Goal: Contribute content: Contribute content

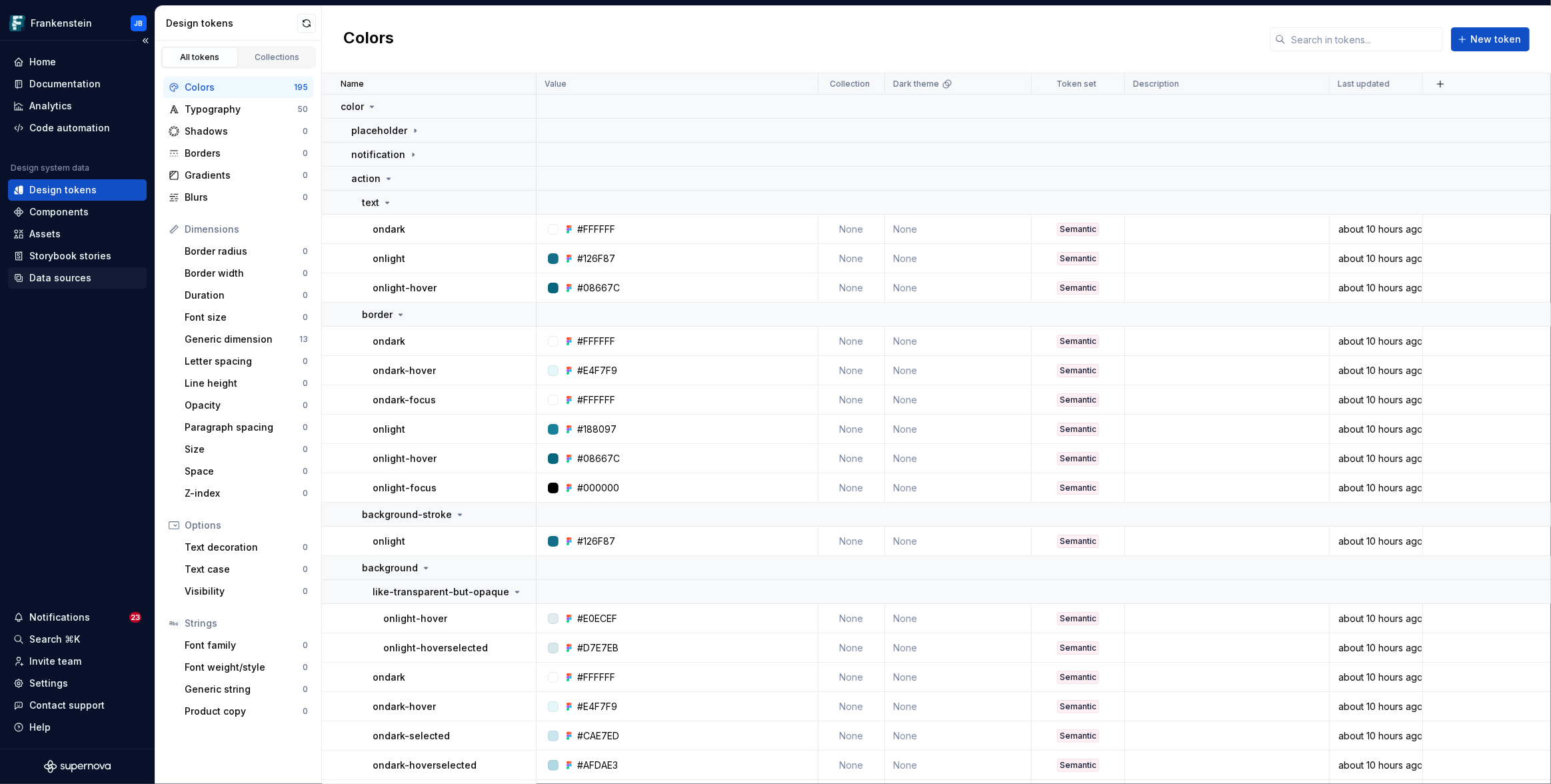
click at [53, 277] on div "Data sources" at bounding box center [60, 278] width 62 height 13
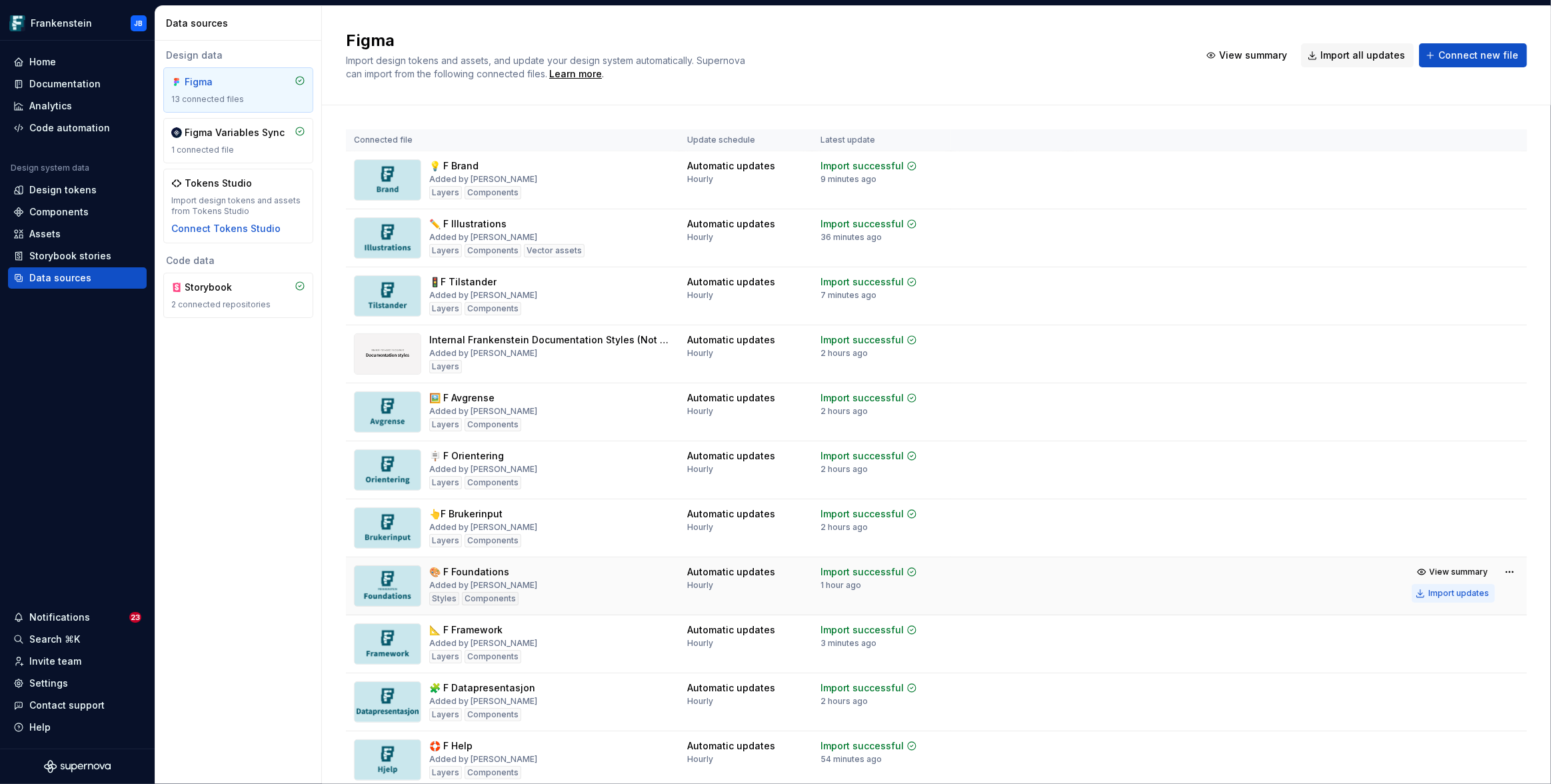
click at [1452, 593] on div "Import updates" at bounding box center [1458, 593] width 60 height 10
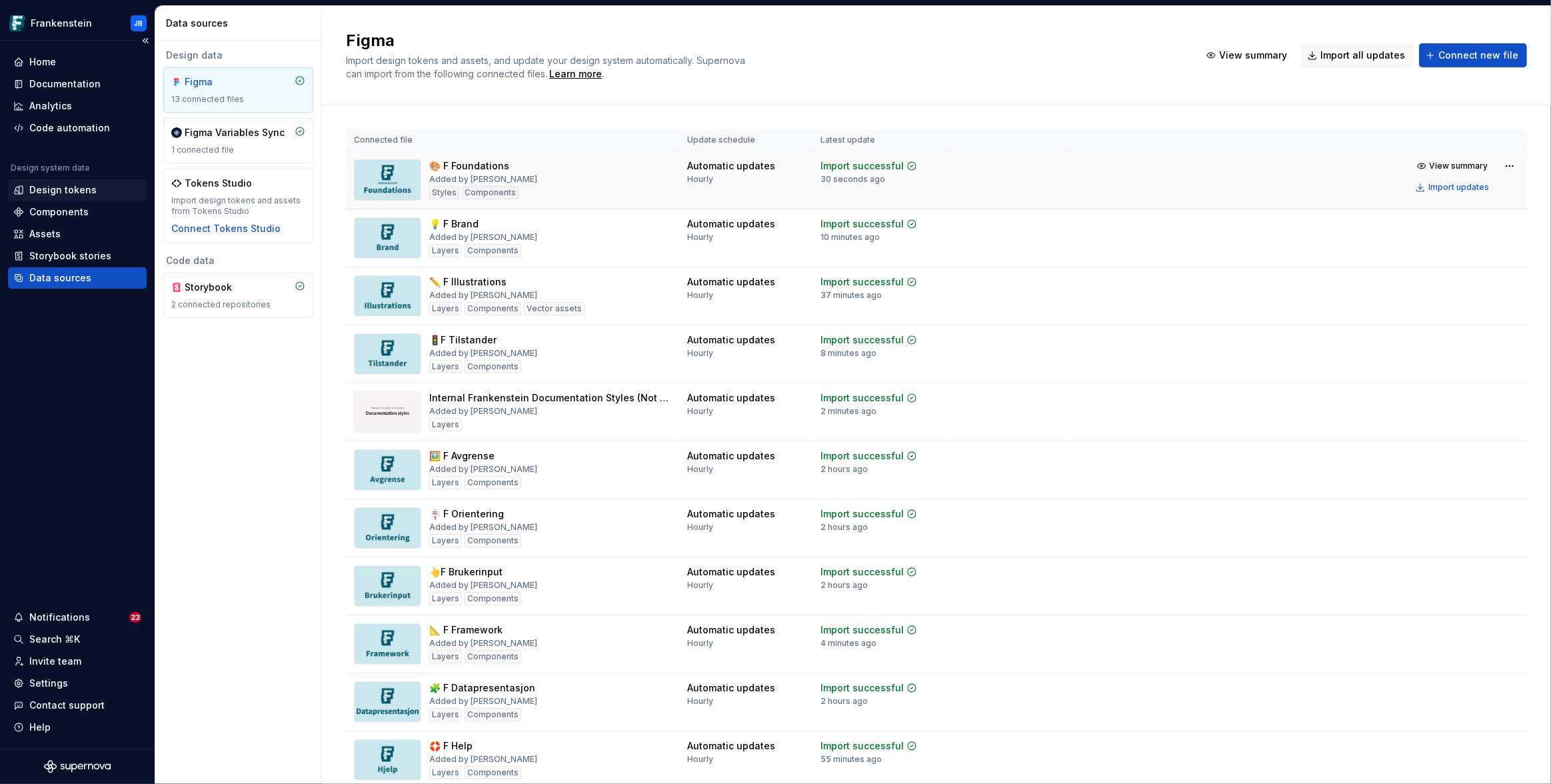
click at [72, 196] on div "Design tokens" at bounding box center [63, 190] width 67 height 13
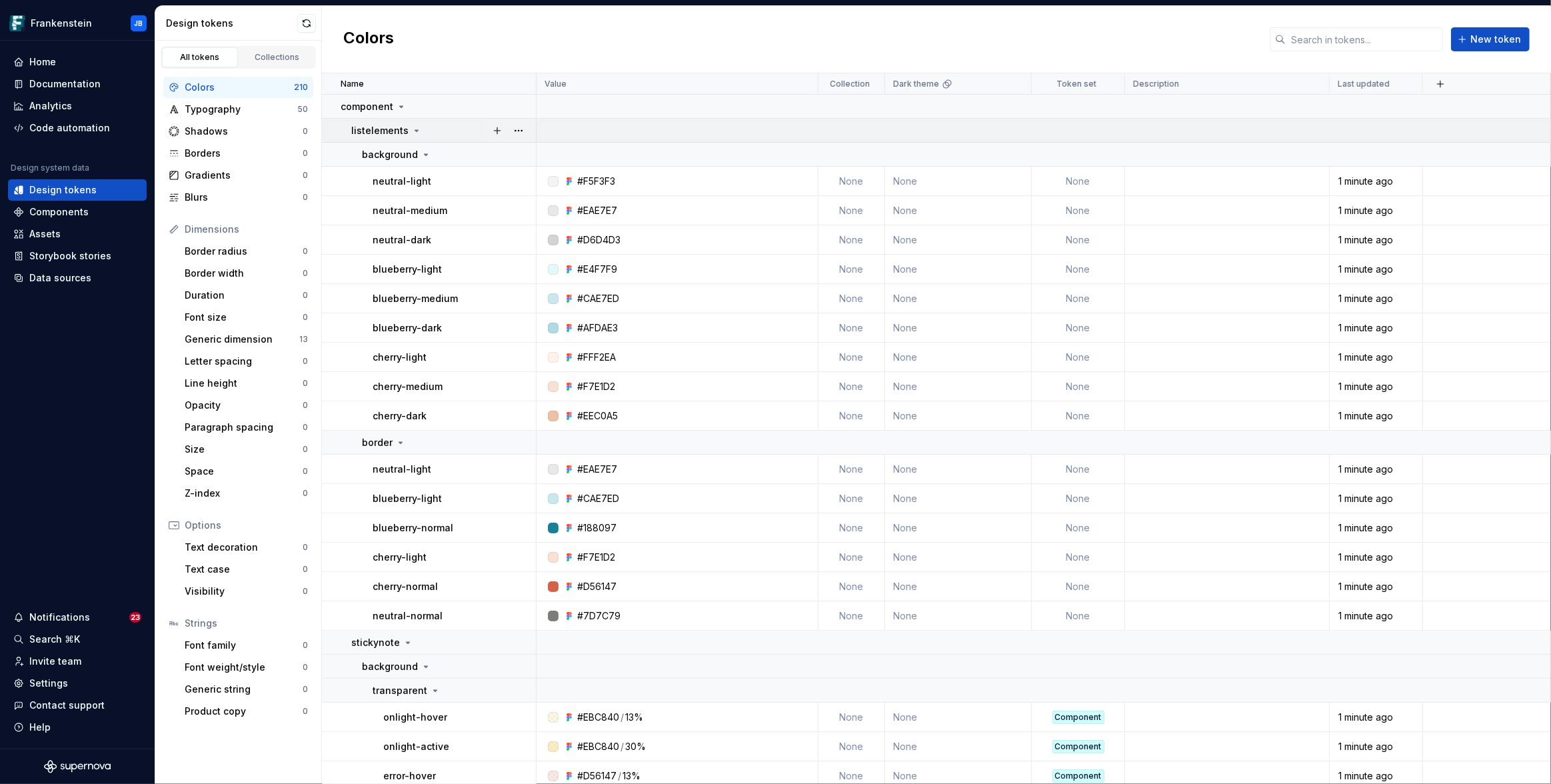
click at [416, 131] on icon at bounding box center [417, 131] width 3 height 1
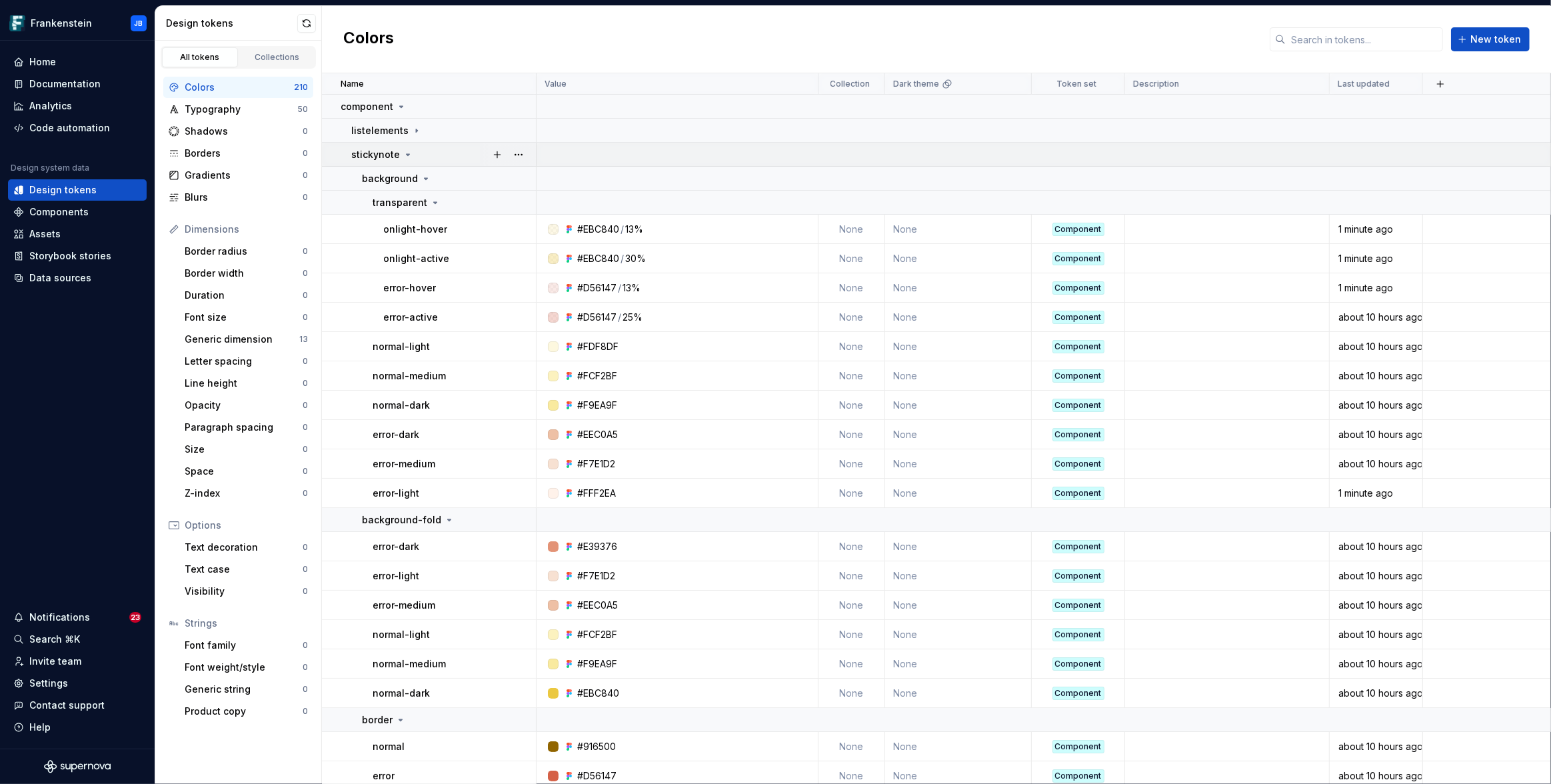
click at [407, 154] on icon at bounding box center [408, 154] width 3 height 1
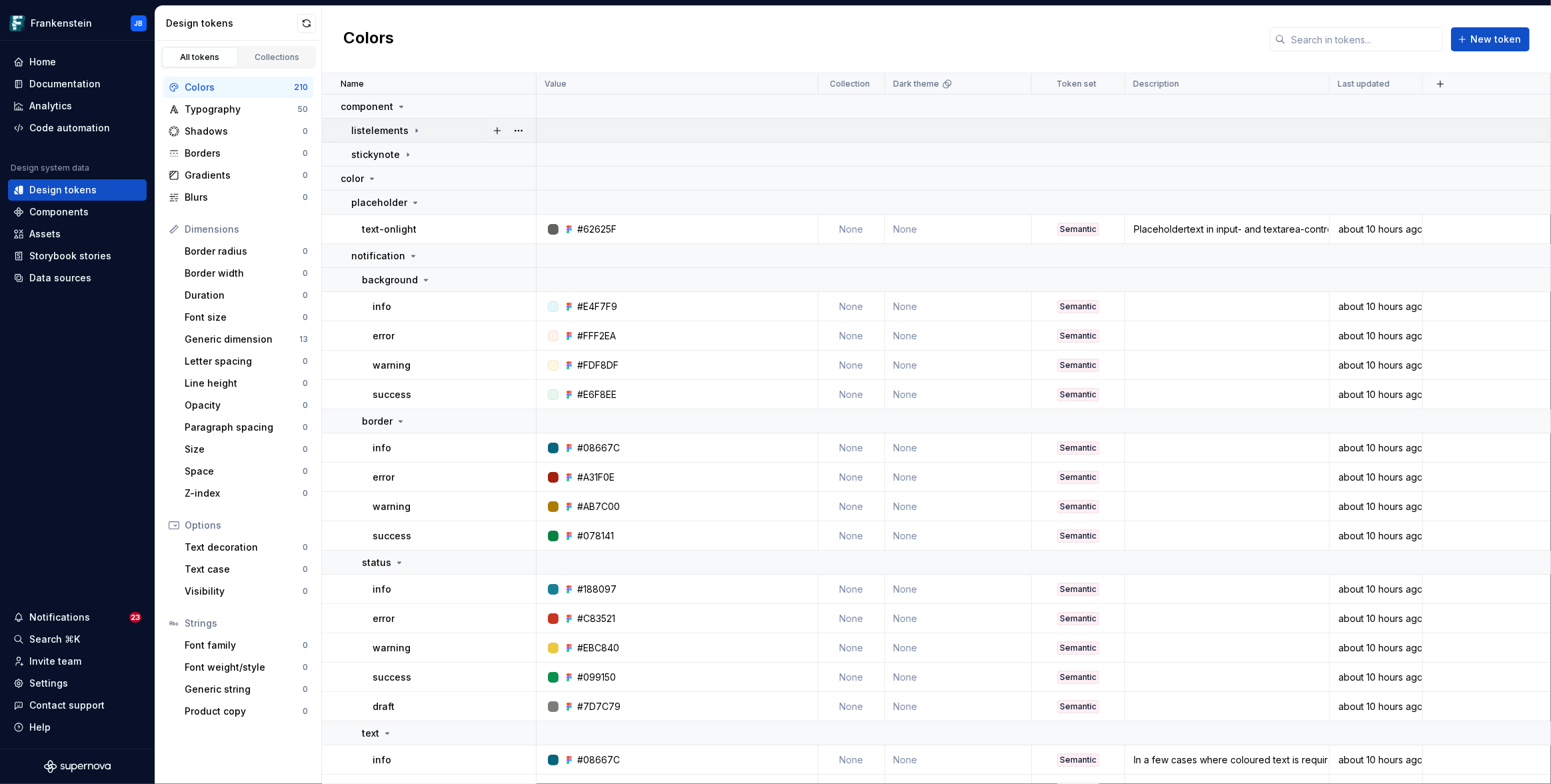
click at [411, 130] on icon at bounding box center [416, 131] width 10 height 10
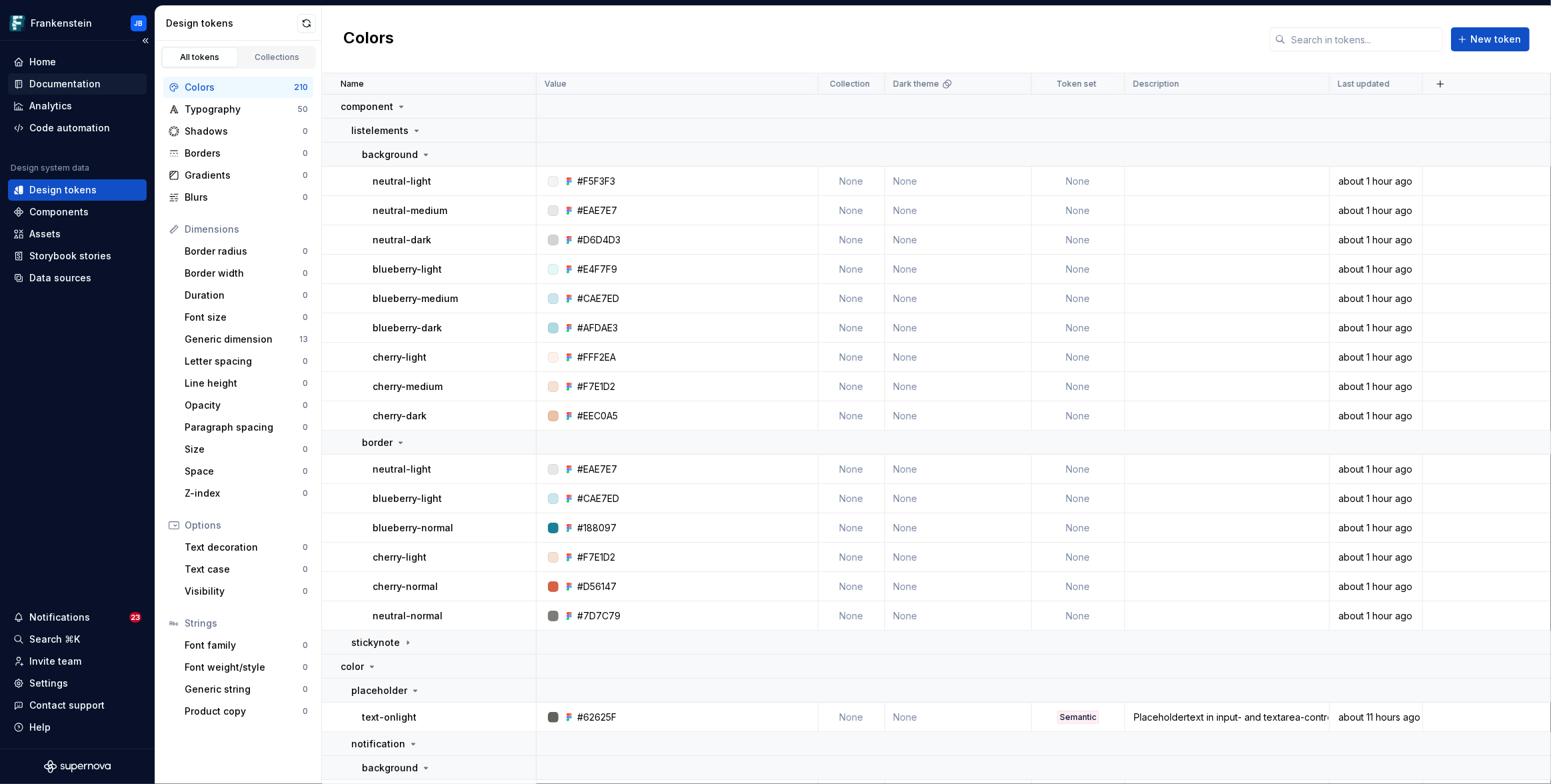
click at [66, 85] on div "Documentation" at bounding box center [65, 84] width 72 height 13
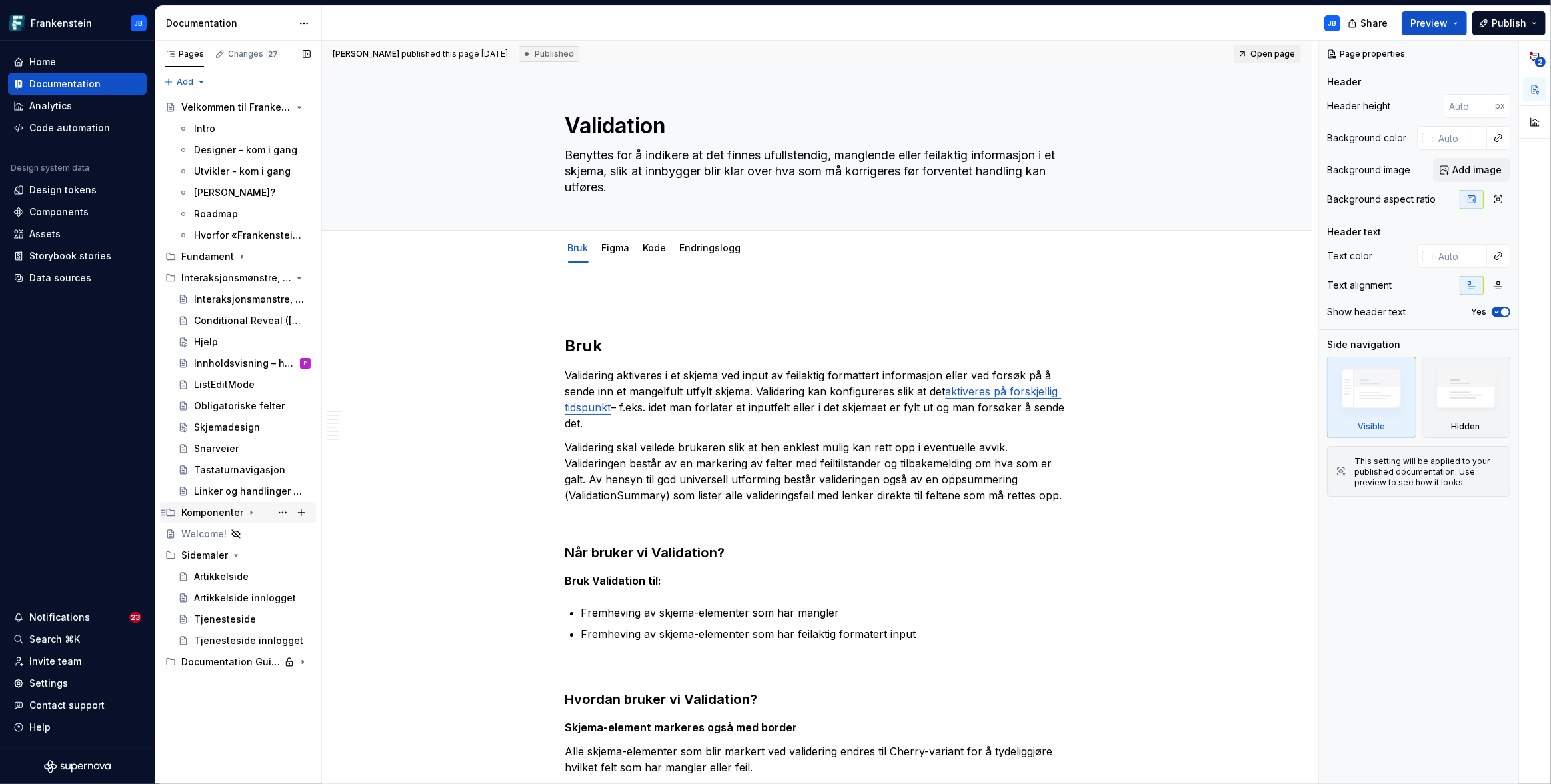
click at [254, 506] on div "Komponenter" at bounding box center [245, 512] width 129 height 19
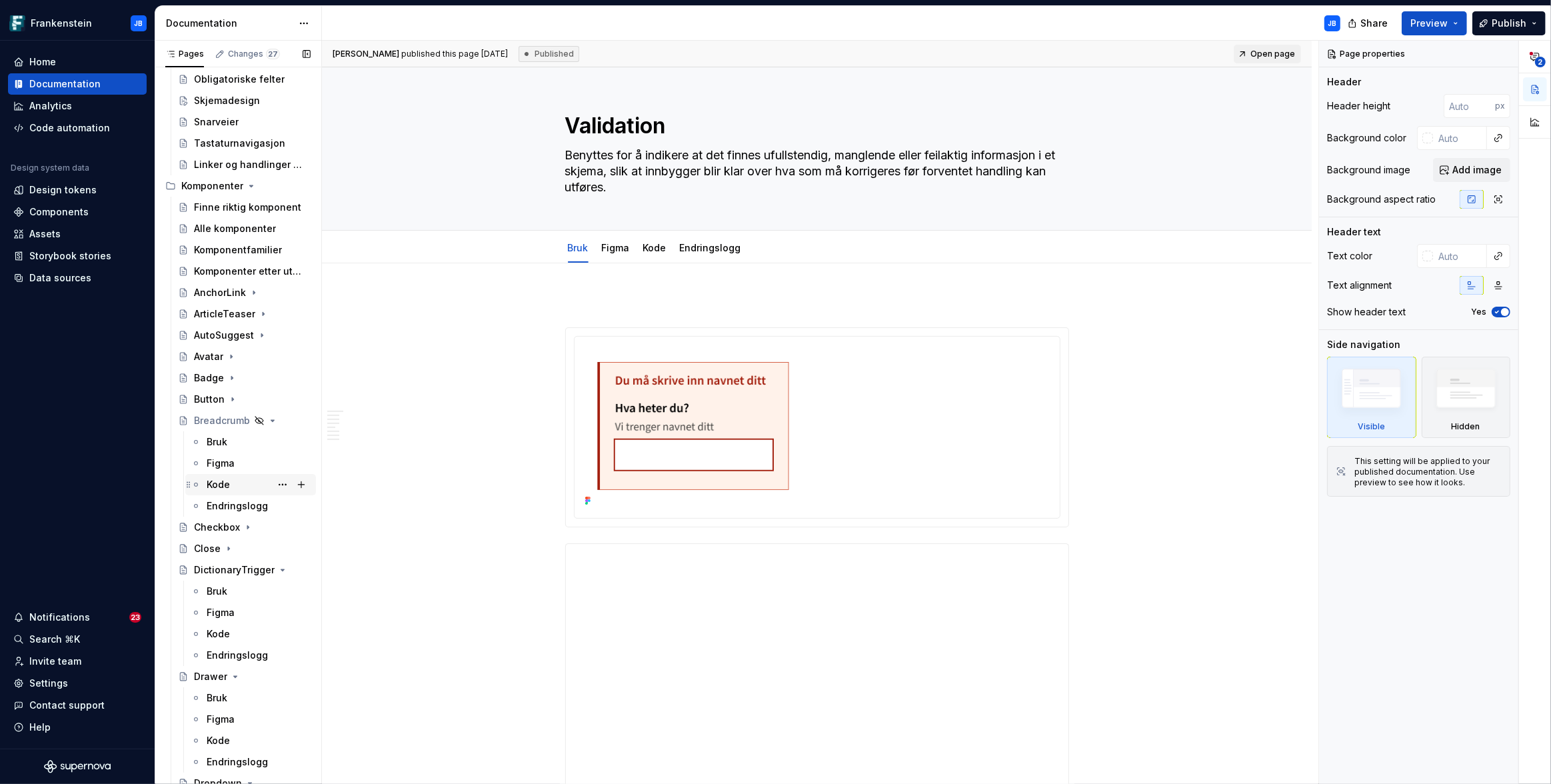
scroll to position [329, 0]
click at [260, 415] on icon "Page tree" at bounding box center [265, 418] width 10 height 10
click at [260, 483] on icon "Page tree" at bounding box center [265, 482] width 10 height 10
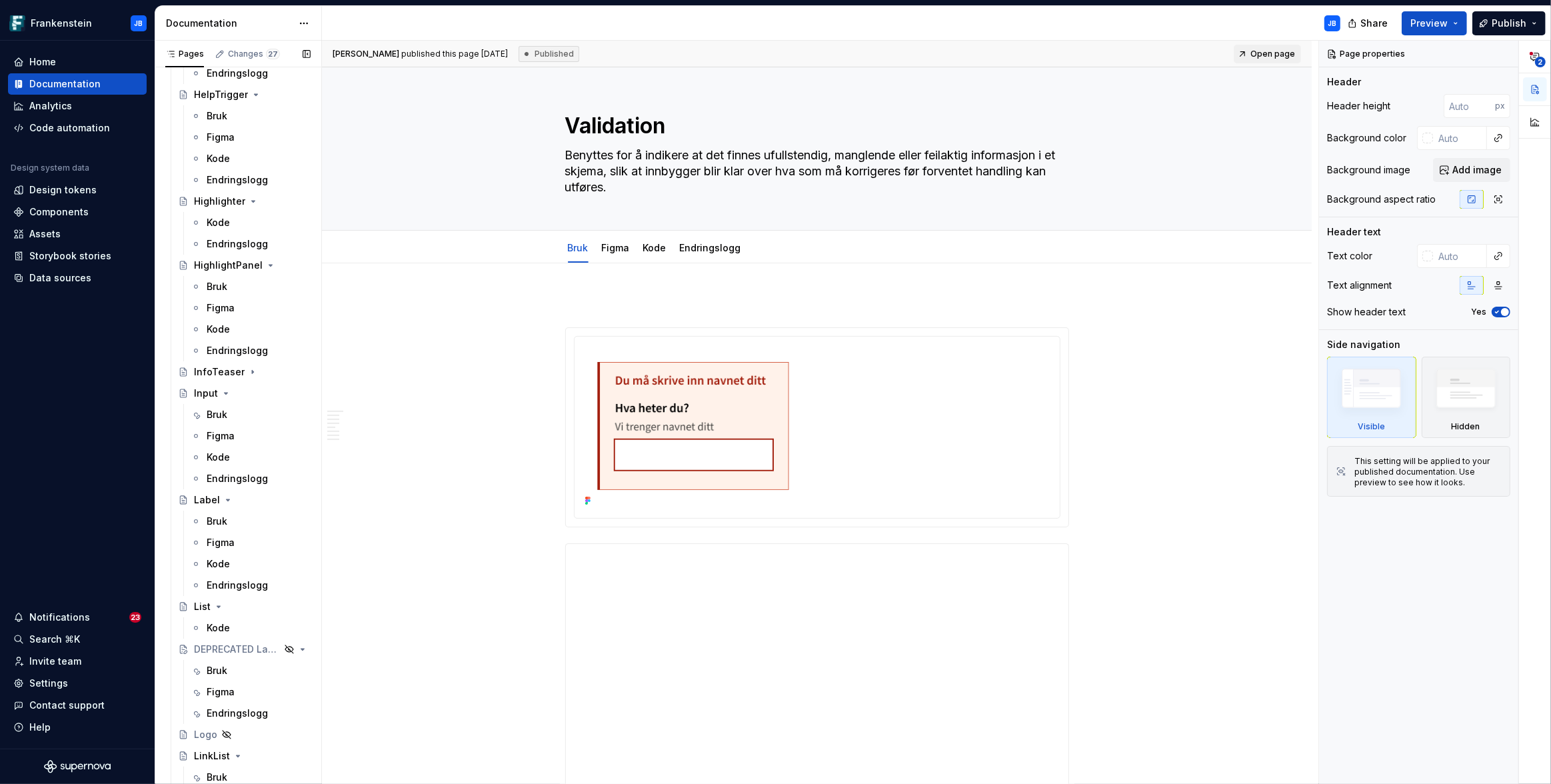
scroll to position [2249, 0]
click at [213, 313] on div "Bruk" at bounding box center [217, 310] width 21 height 13
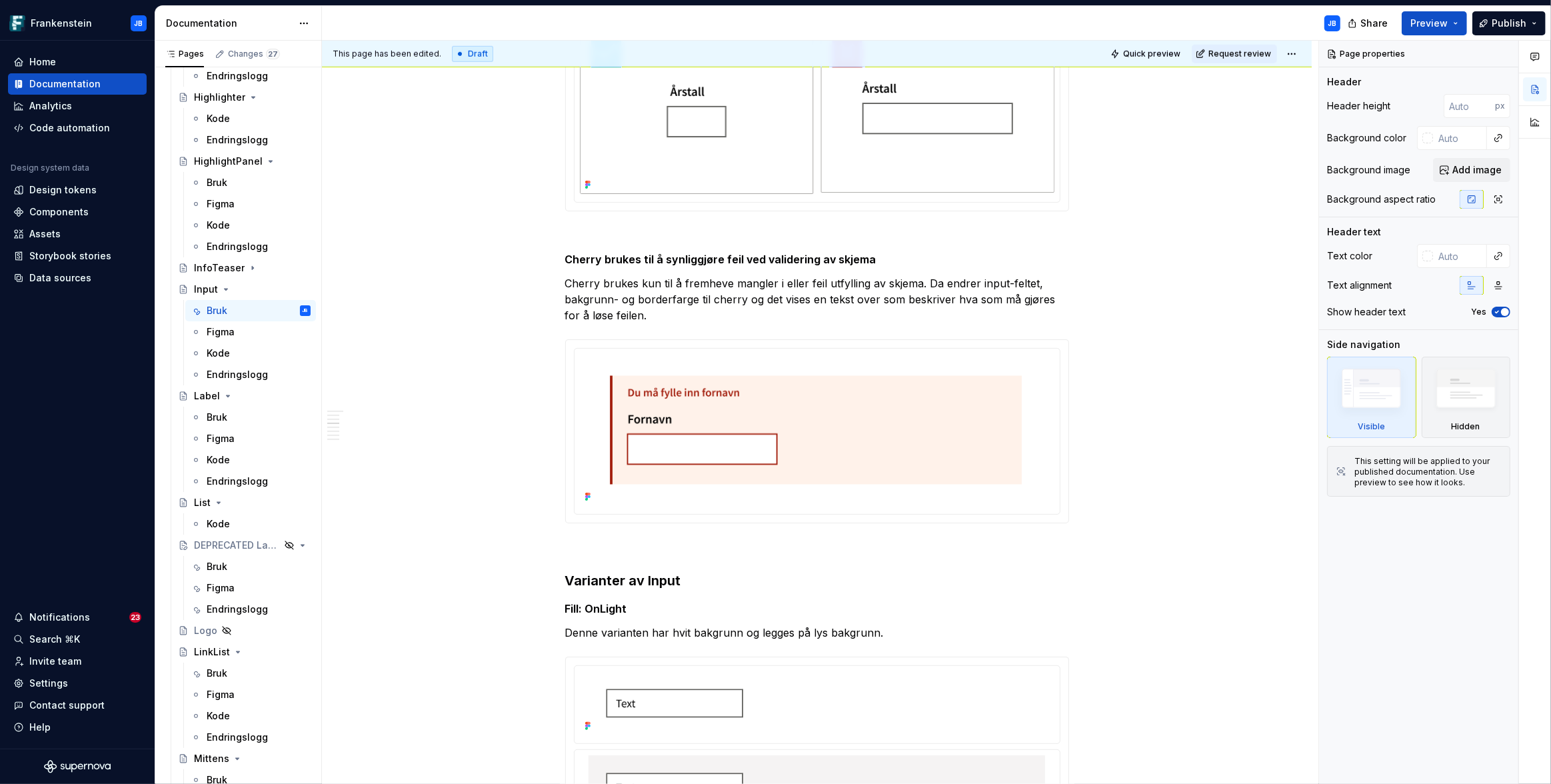
scroll to position [1110, 0]
click at [659, 314] on p "Cherry brukes kun til å fremheve mangler i eller feil utfylling av skjema. Da e…" at bounding box center [817, 302] width 504 height 48
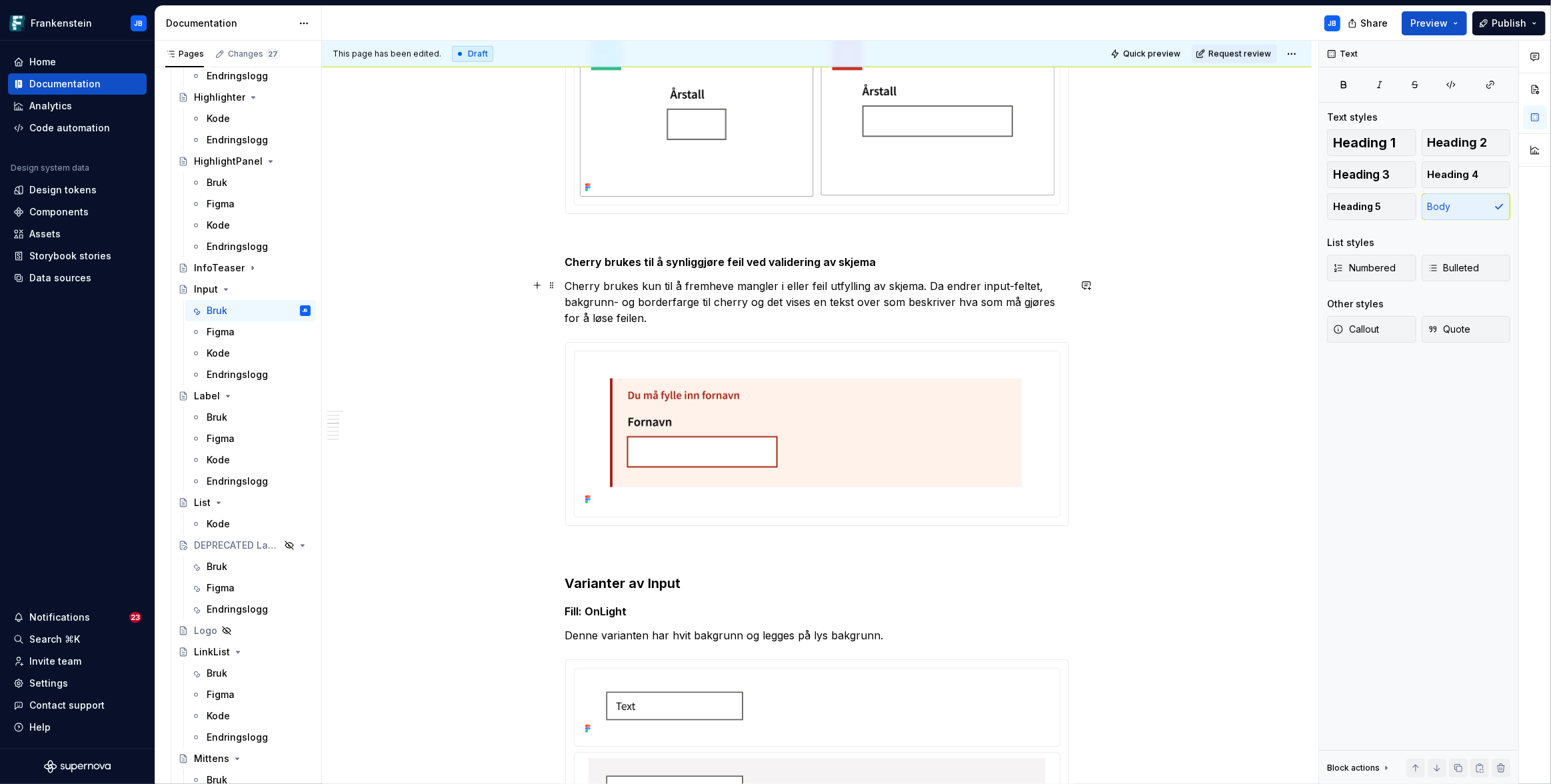
type textarea "*"
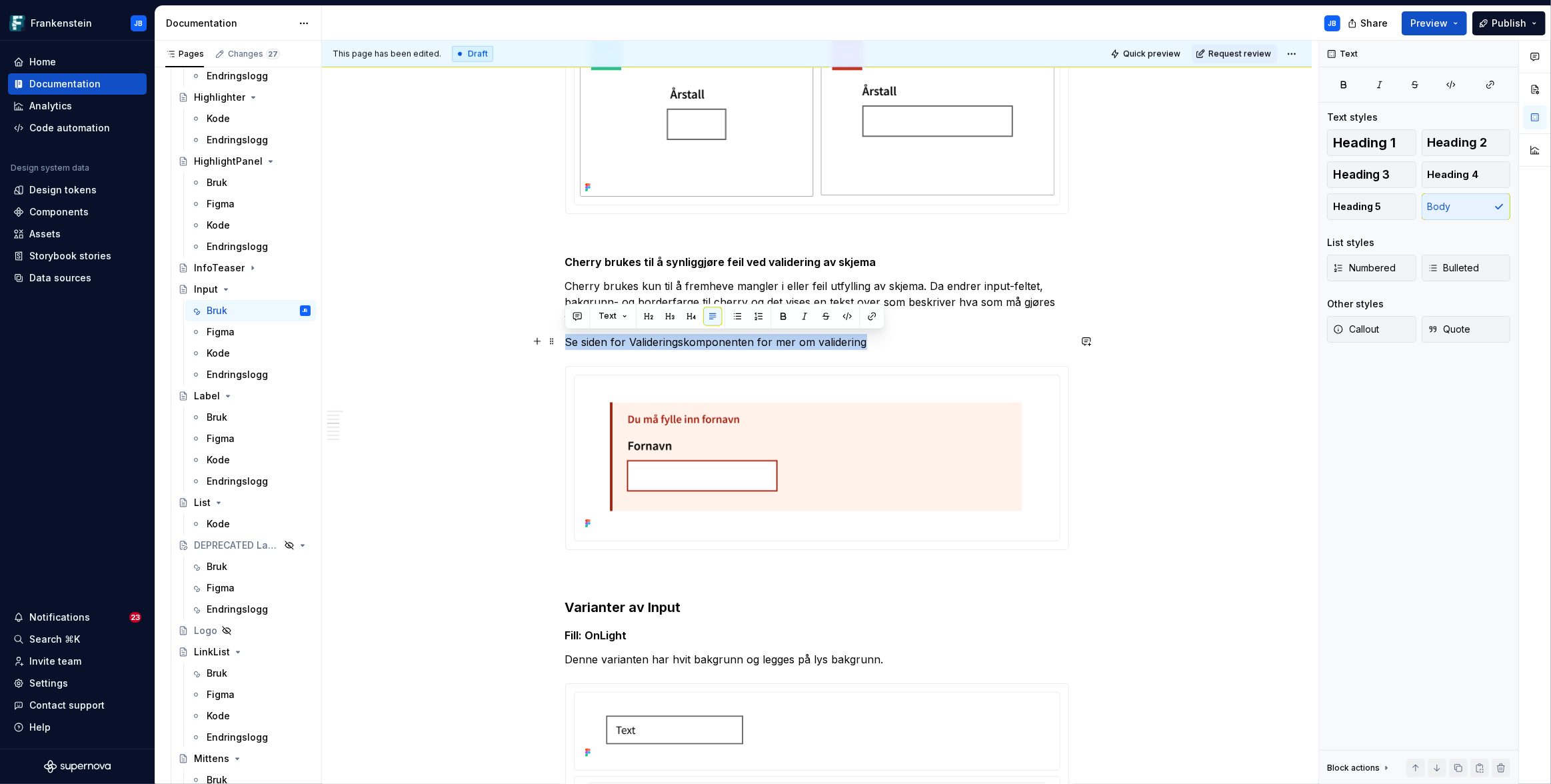
drag, startPoint x: 565, startPoint y: 340, endPoint x: 872, endPoint y: 342, distance: 307.0
click at [872, 342] on p "Se siden for Valideringskomponenten for mer om validering" at bounding box center [817, 342] width 504 height 16
click at [870, 315] on button "button" at bounding box center [871, 316] width 19 height 19
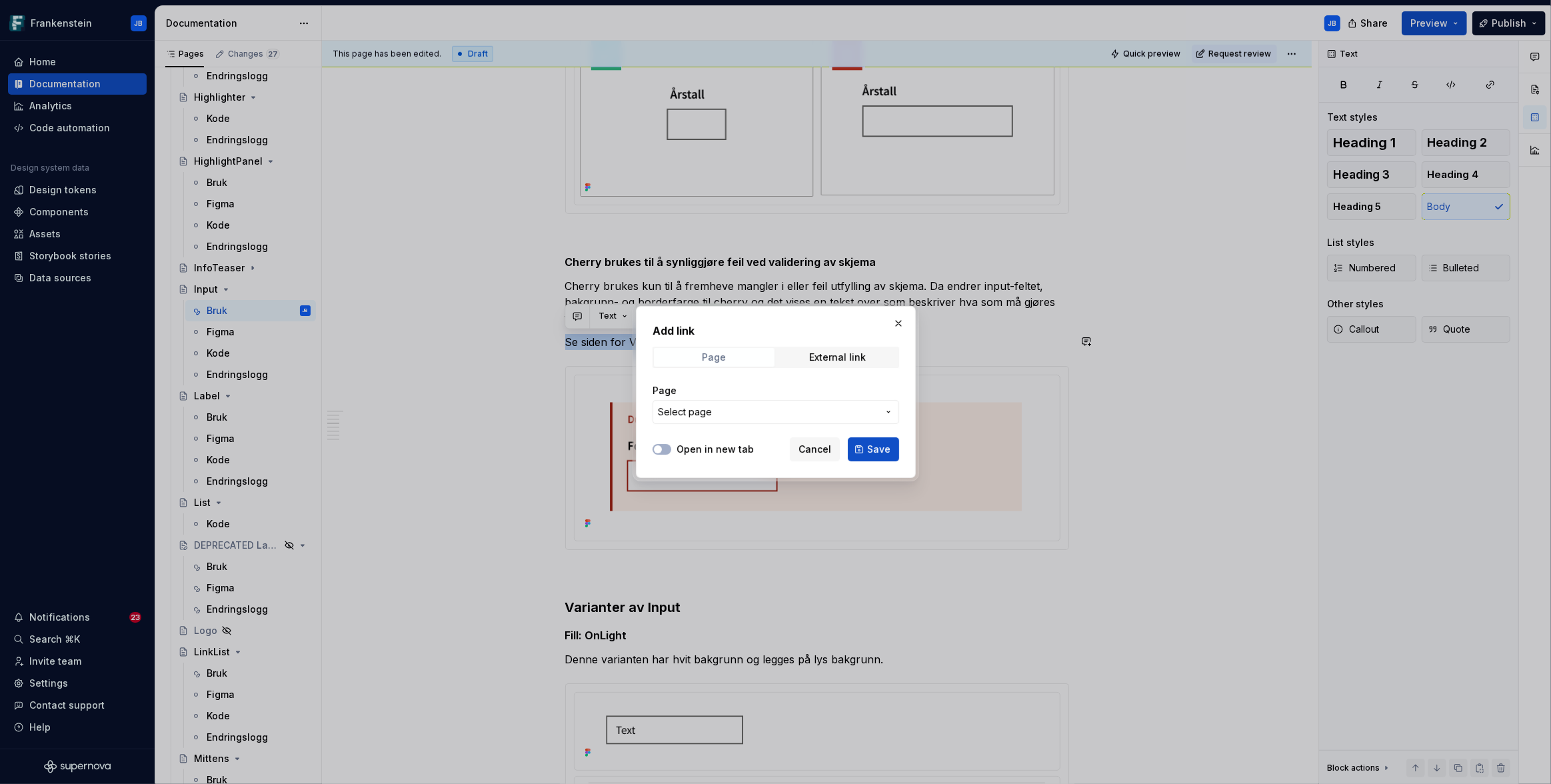
click at [721, 354] on div "Page" at bounding box center [714, 357] width 24 height 10
click at [856, 412] on span "Select page" at bounding box center [768, 412] width 220 height 13
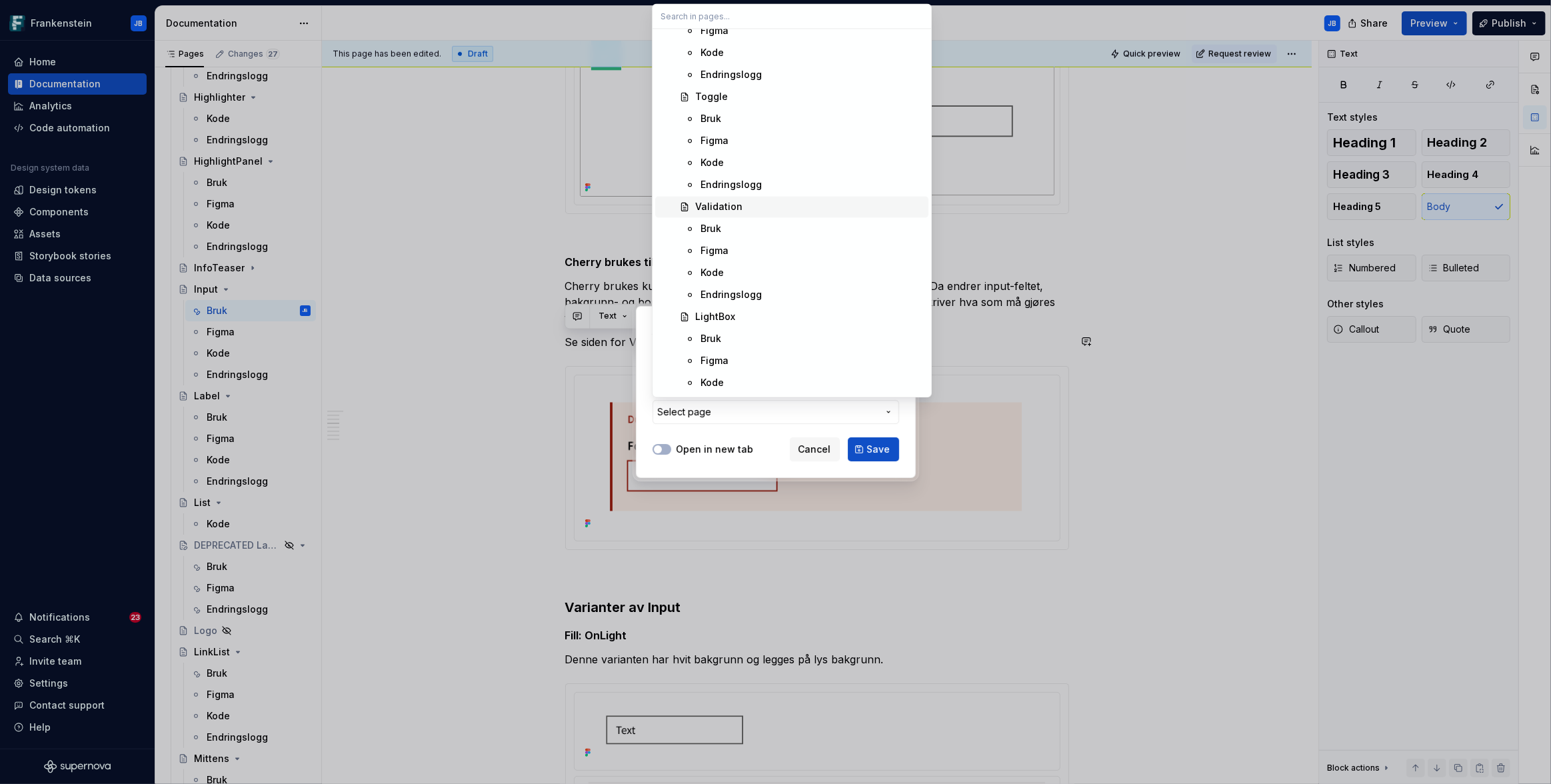
scroll to position [7280, 0]
click at [712, 256] on div "Bruk" at bounding box center [711, 261] width 21 height 13
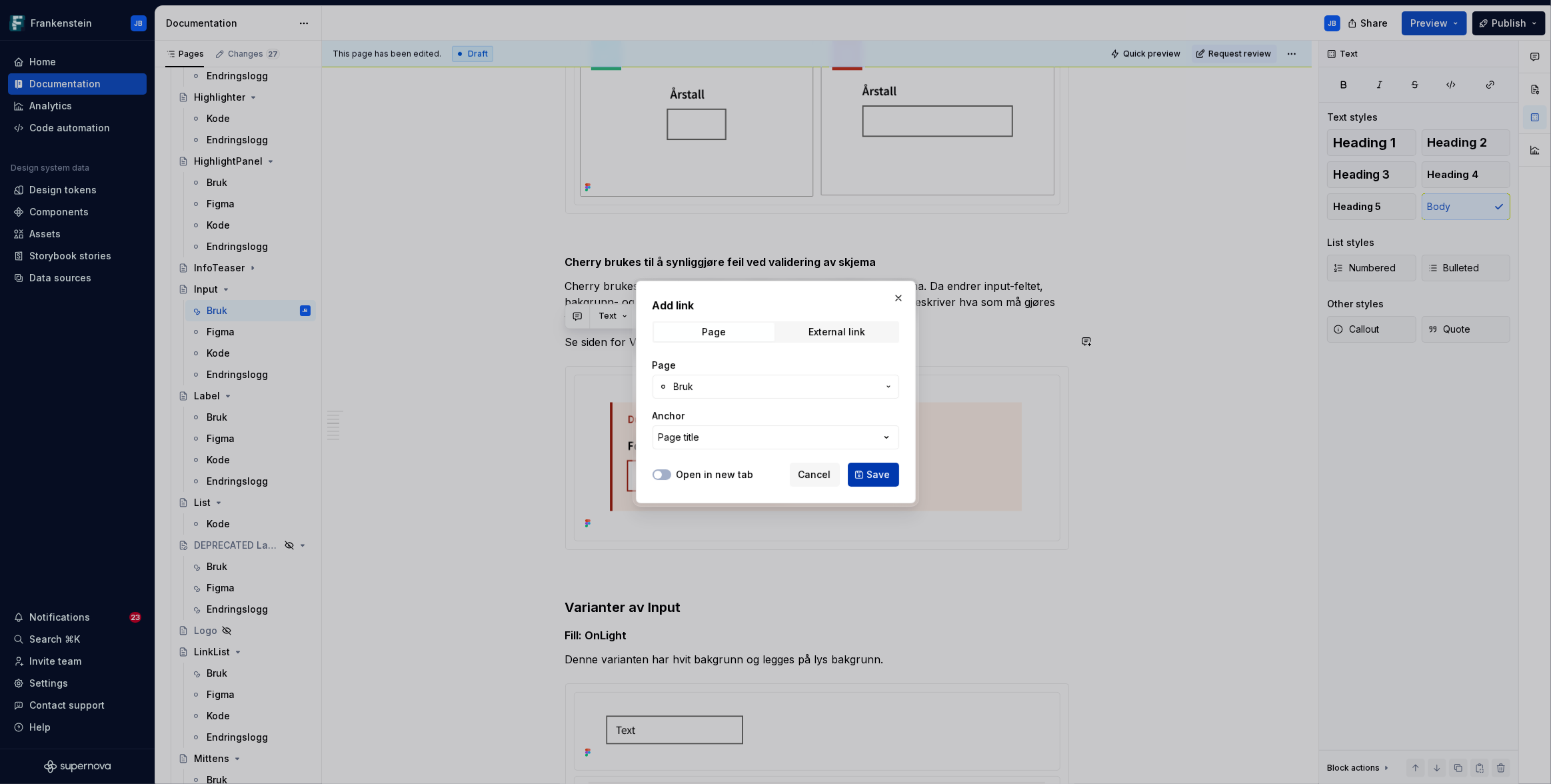
click at [875, 471] on span "Save" at bounding box center [878, 474] width 23 height 13
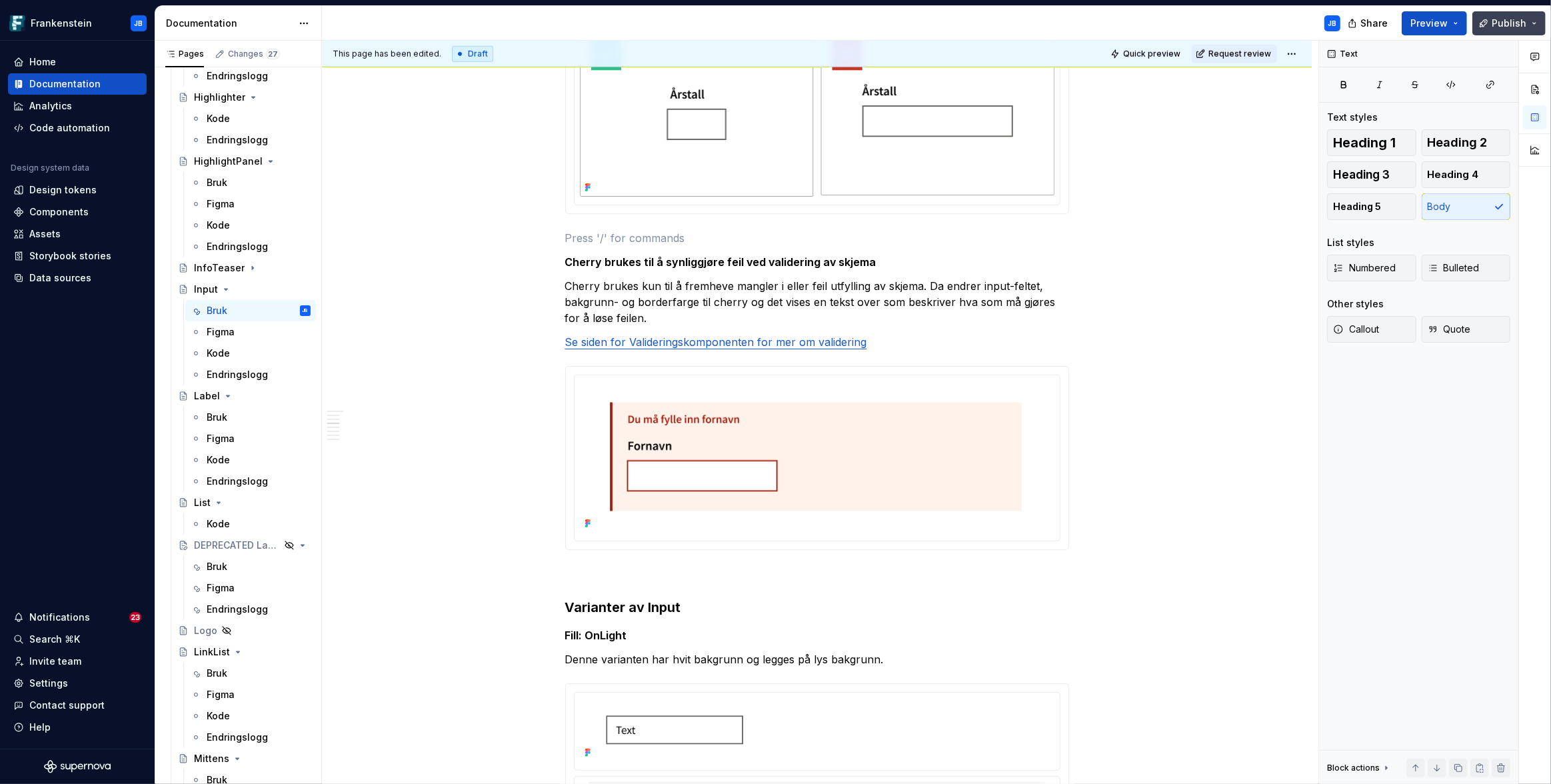
click at [1500, 19] on span "Publish" at bounding box center [1508, 23] width 34 height 13
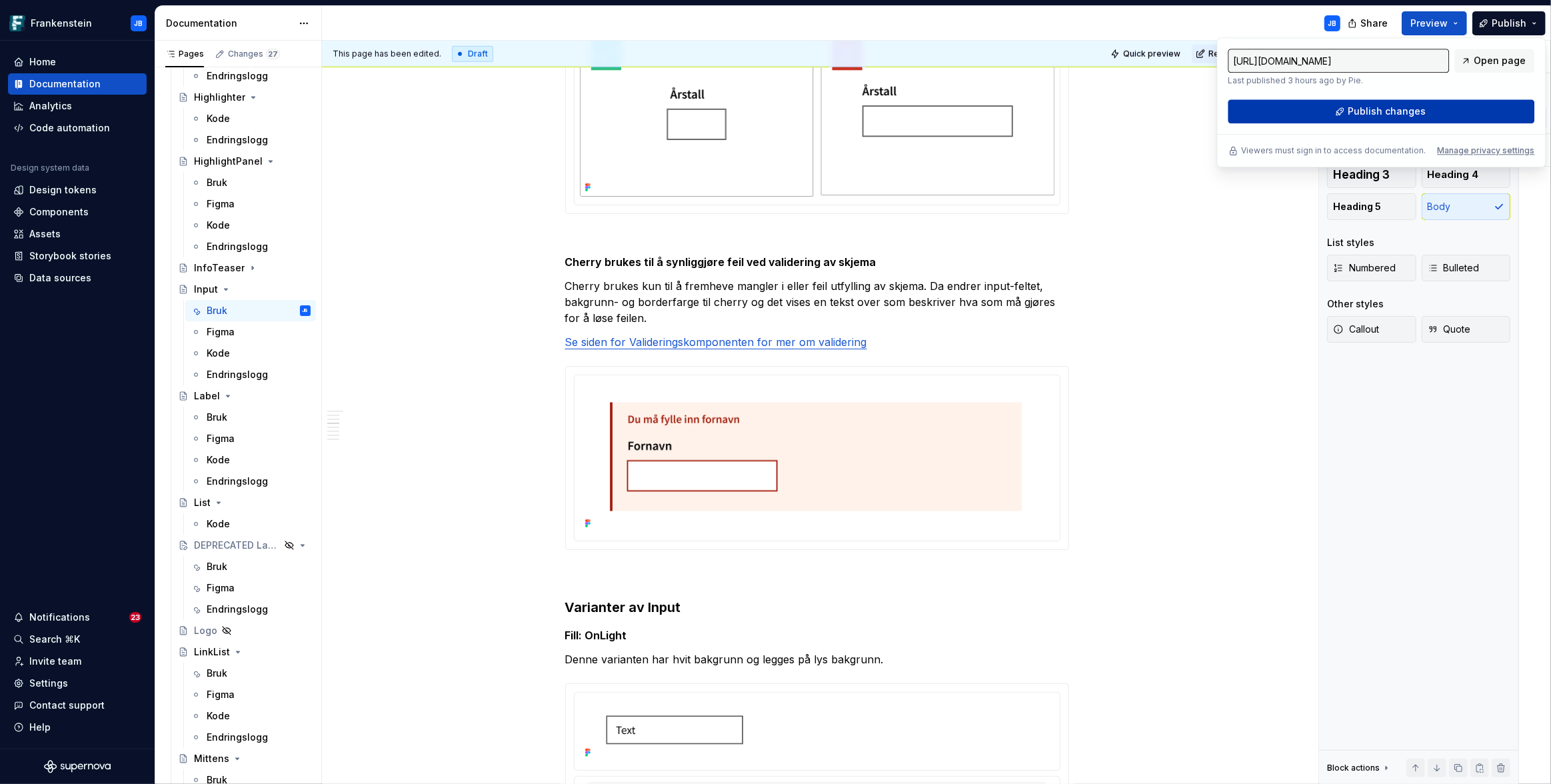
click at [1370, 104] on span "Publish changes" at bounding box center [1386, 111] width 78 height 13
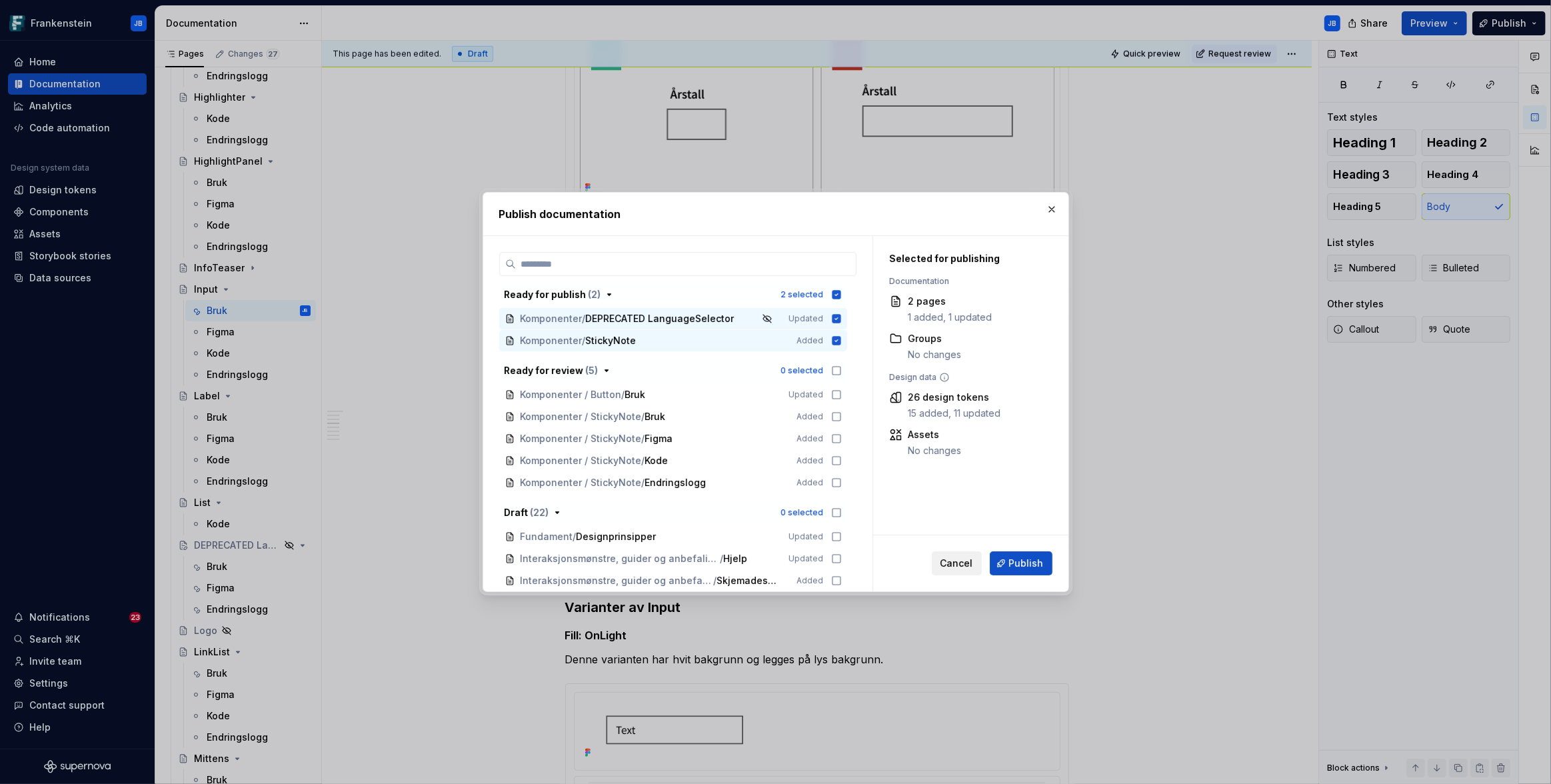
click at [953, 565] on span "Cancel" at bounding box center [957, 563] width 33 height 13
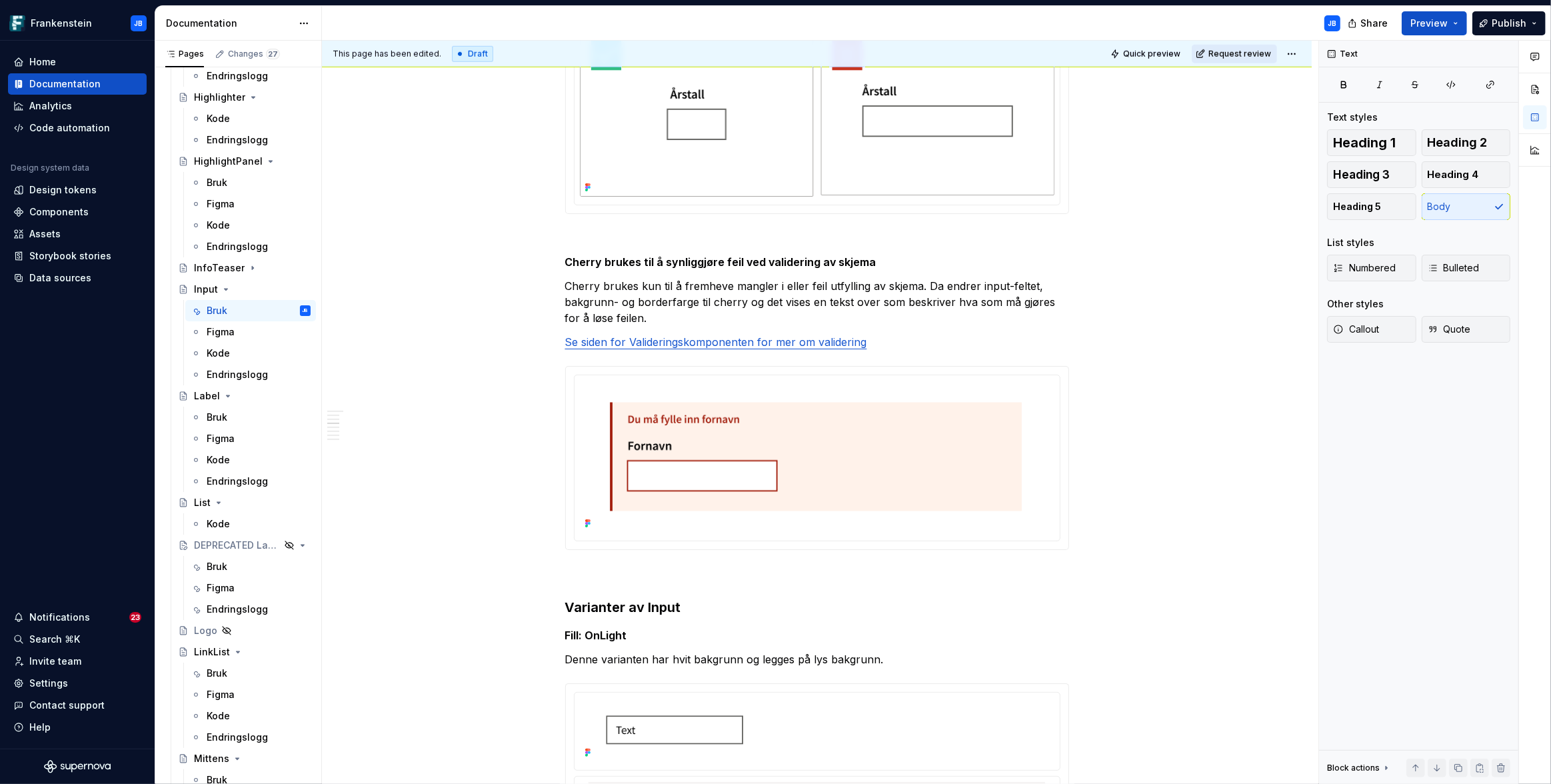
click at [1233, 54] on span "Request review" at bounding box center [1240, 54] width 63 height 10
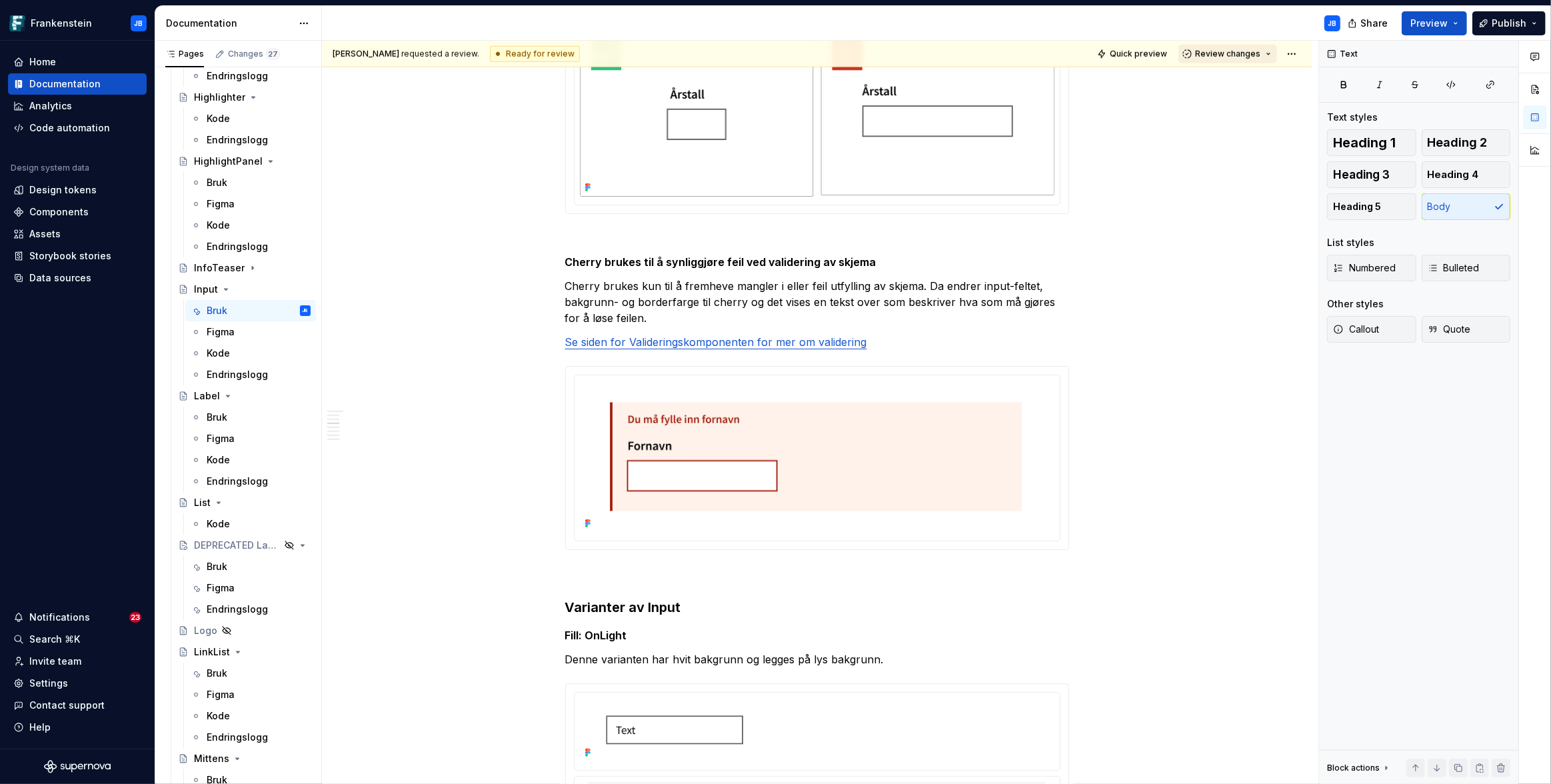
click at [1228, 57] on span "Review changes" at bounding box center [1228, 54] width 66 height 10
click at [1234, 83] on div "Approve" at bounding box center [1265, 79] width 116 height 13
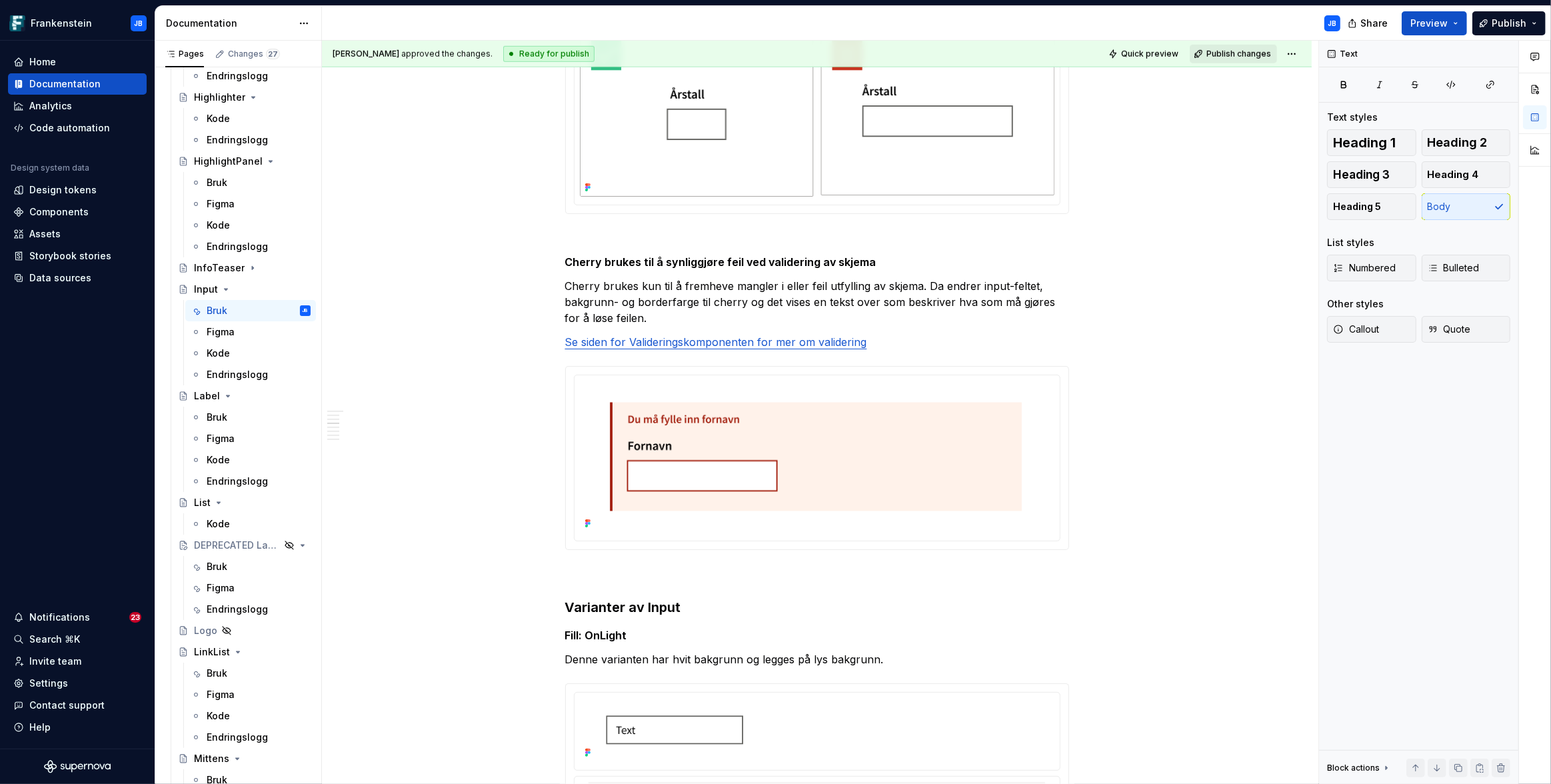
click at [1224, 54] on span "Publish changes" at bounding box center [1238, 54] width 65 height 10
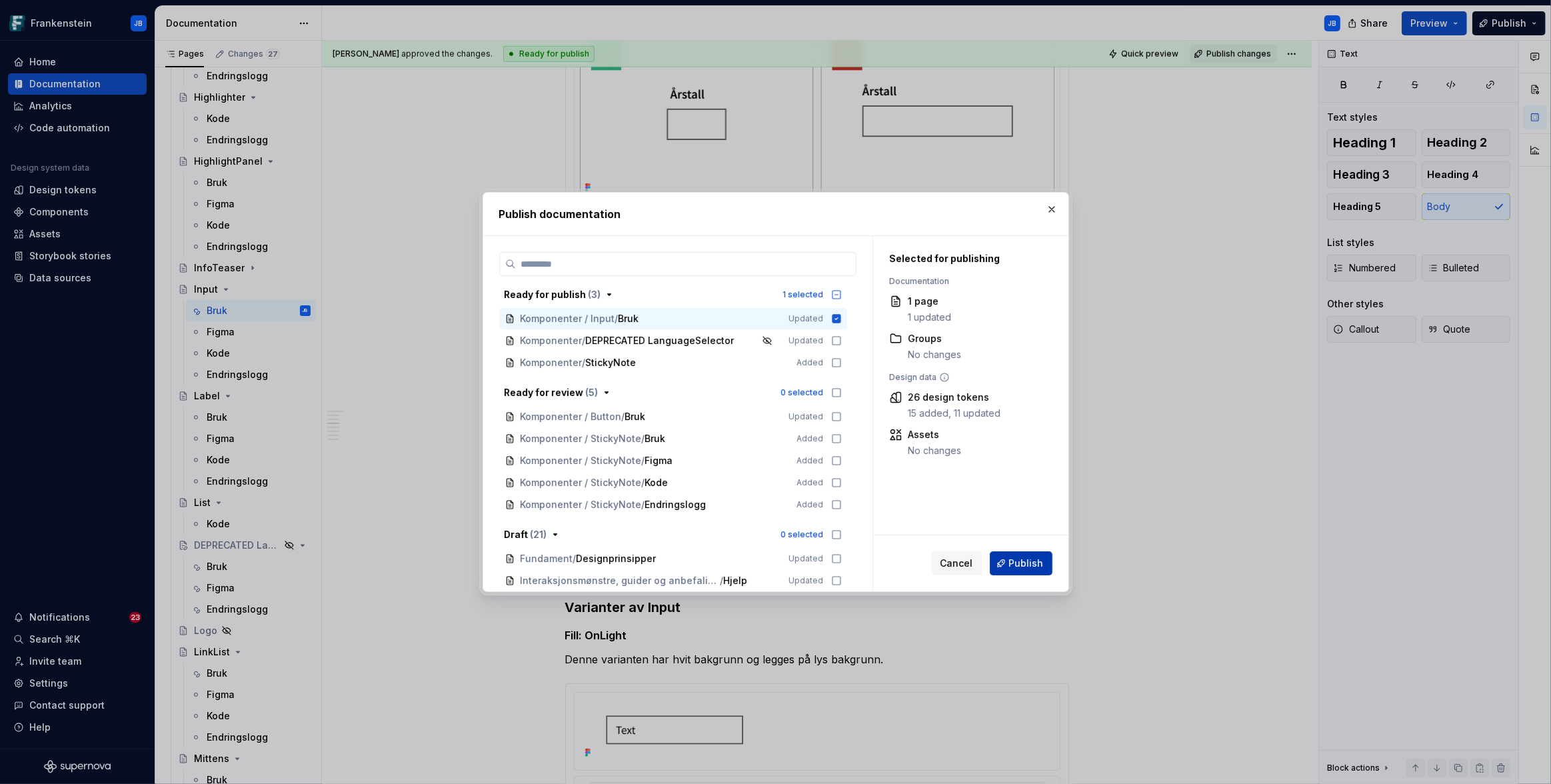
click at [1027, 561] on span "Publish" at bounding box center [1027, 563] width 34 height 13
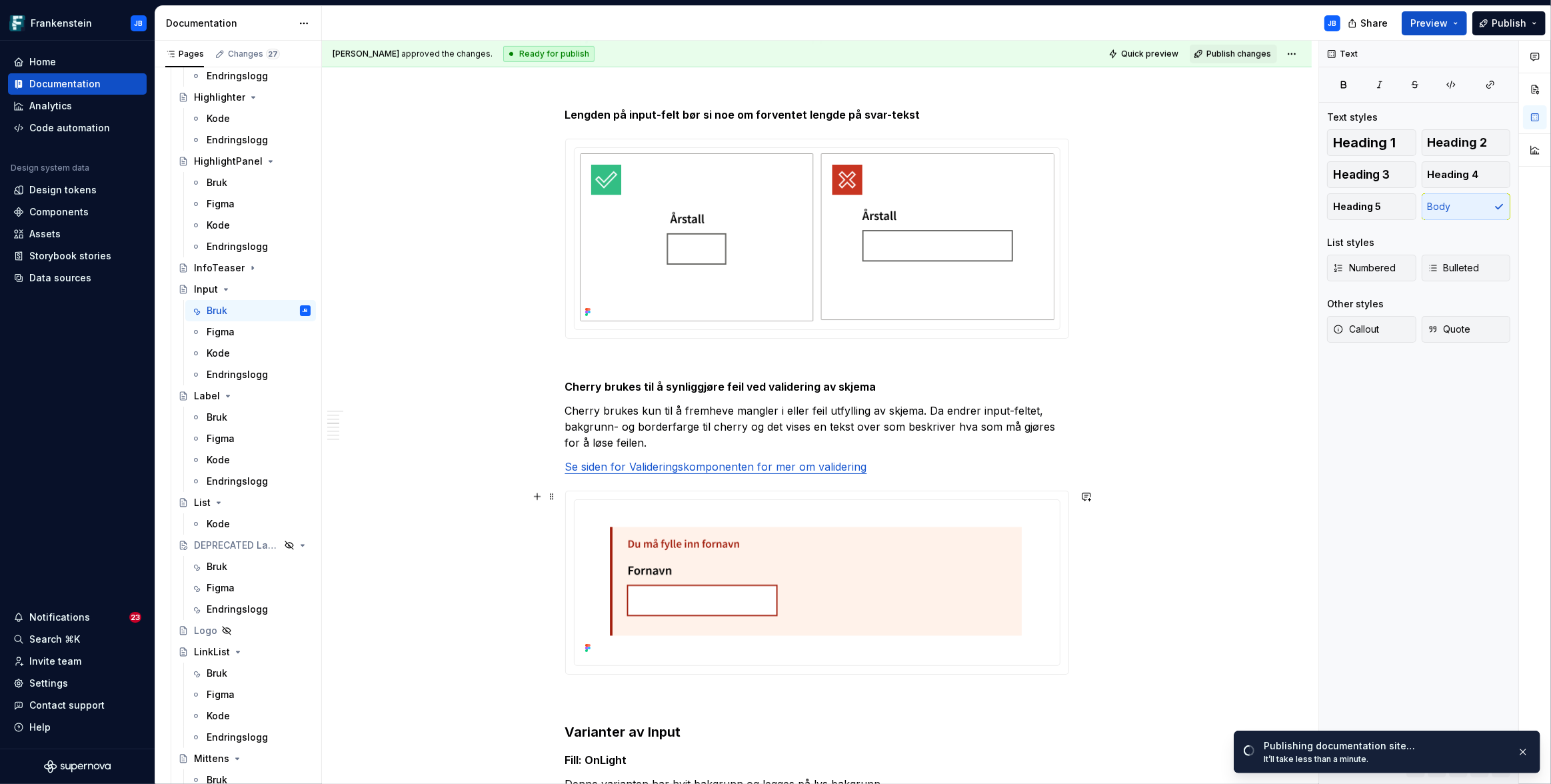
scroll to position [981, 0]
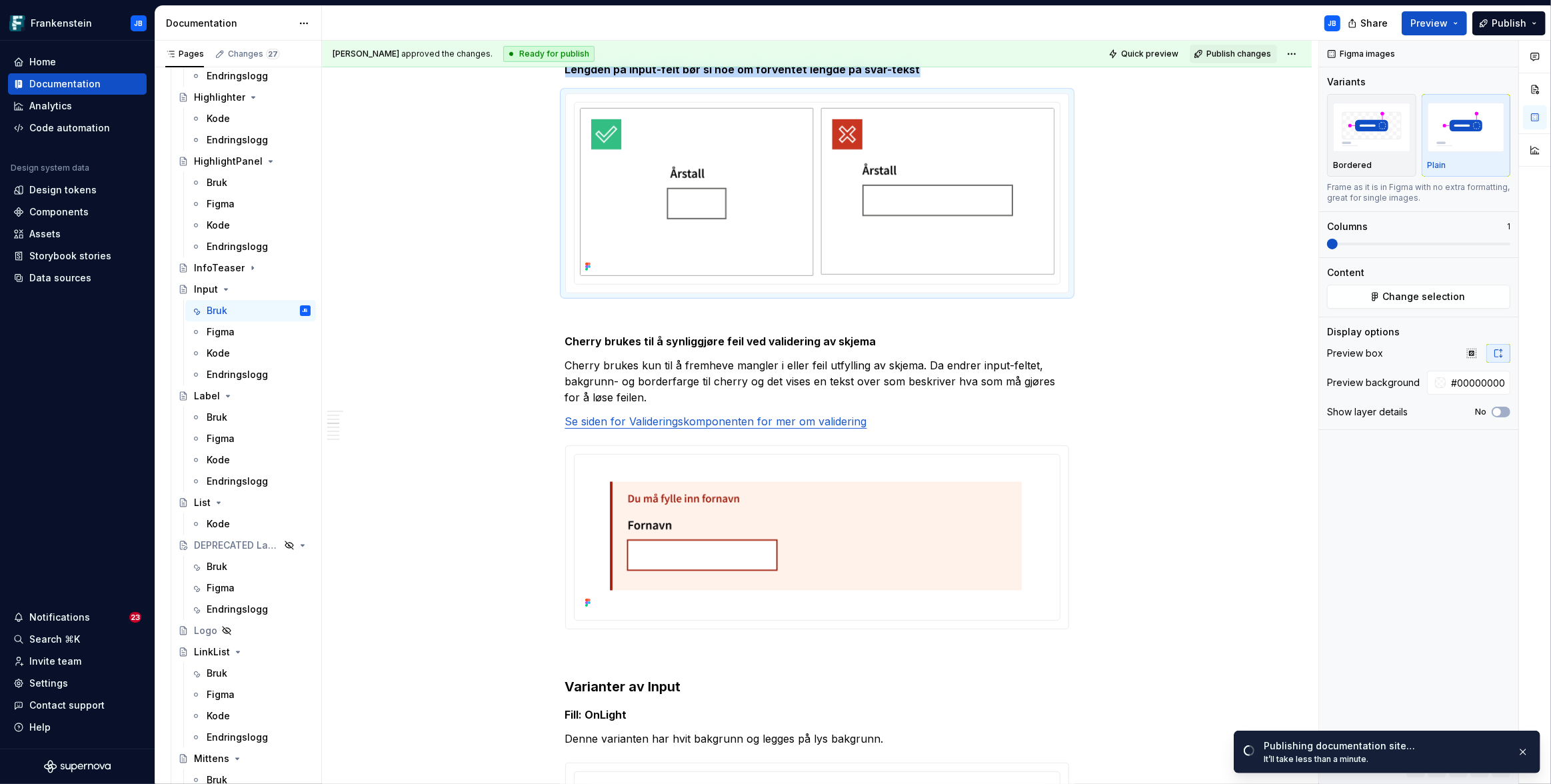
scroll to position [1065, 0]
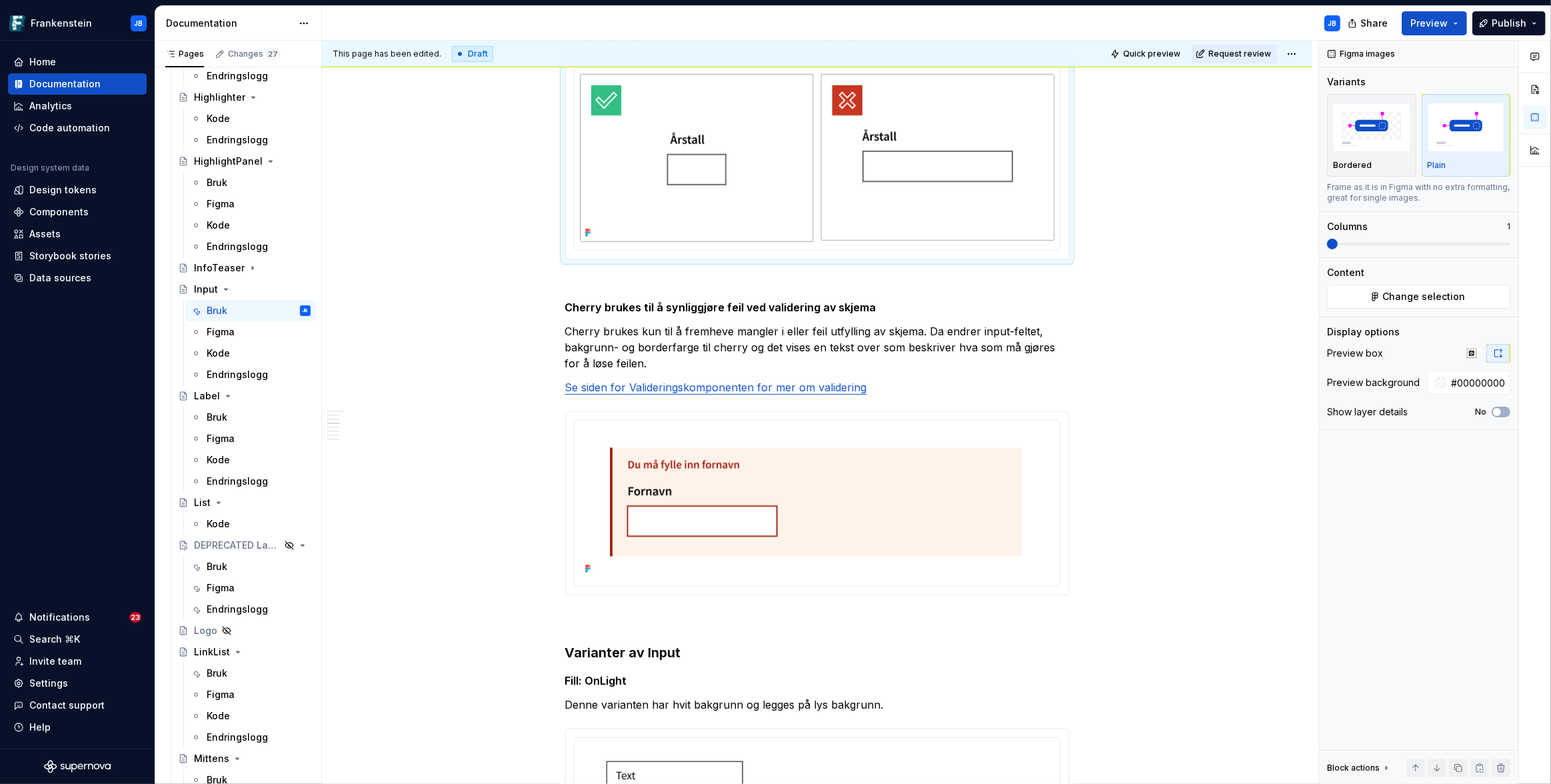
type textarea "*"
